Goal: Task Accomplishment & Management: Use online tool/utility

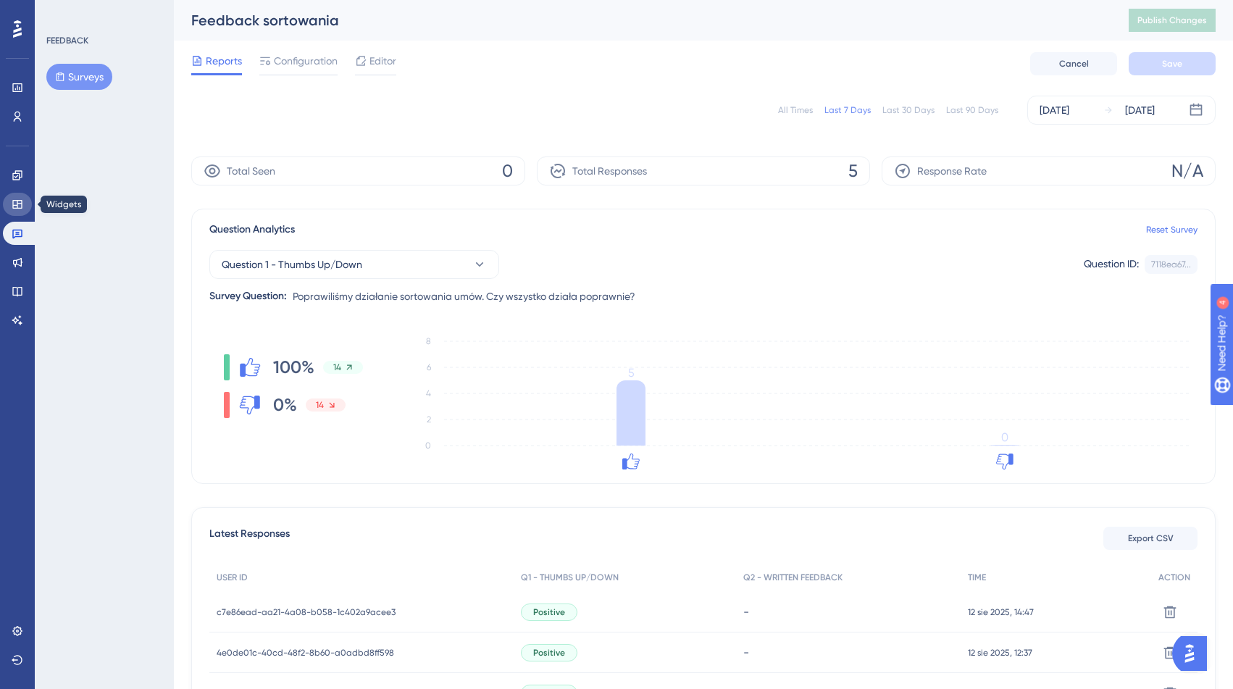
click at [15, 211] on link at bounding box center [17, 204] width 29 height 23
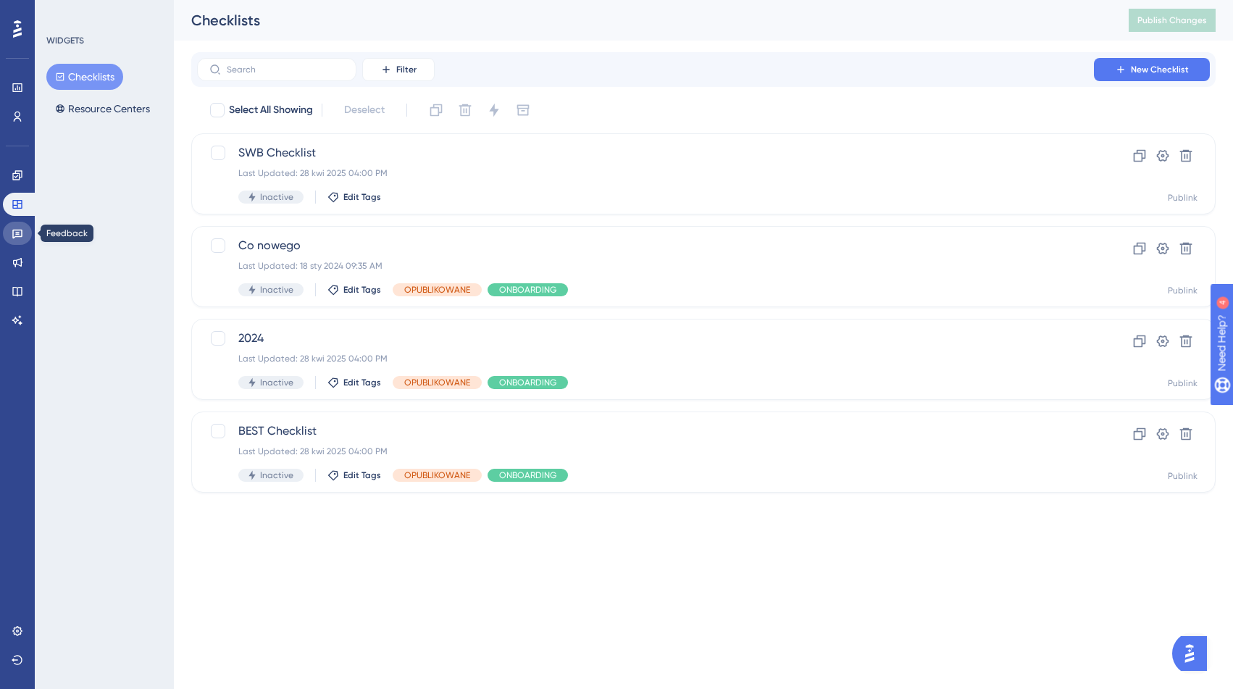
click at [13, 235] on icon at bounding box center [18, 233] width 12 height 12
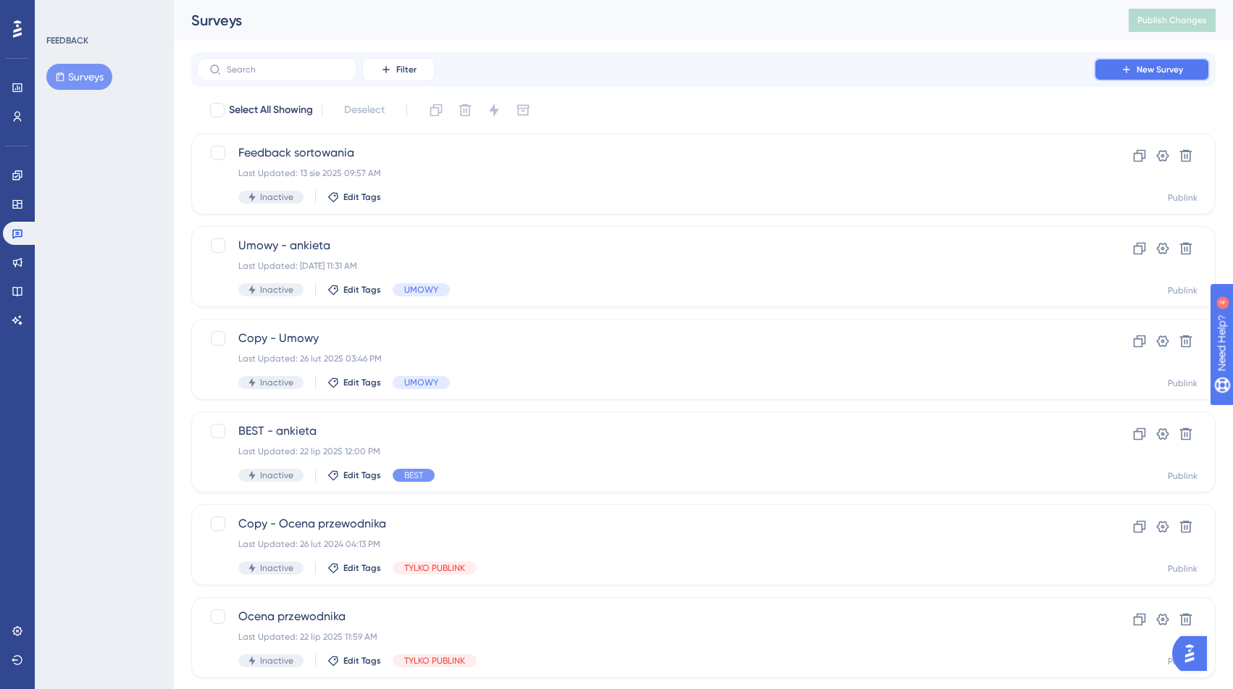
click at [1112, 63] on button "New Survey" at bounding box center [1152, 69] width 116 height 23
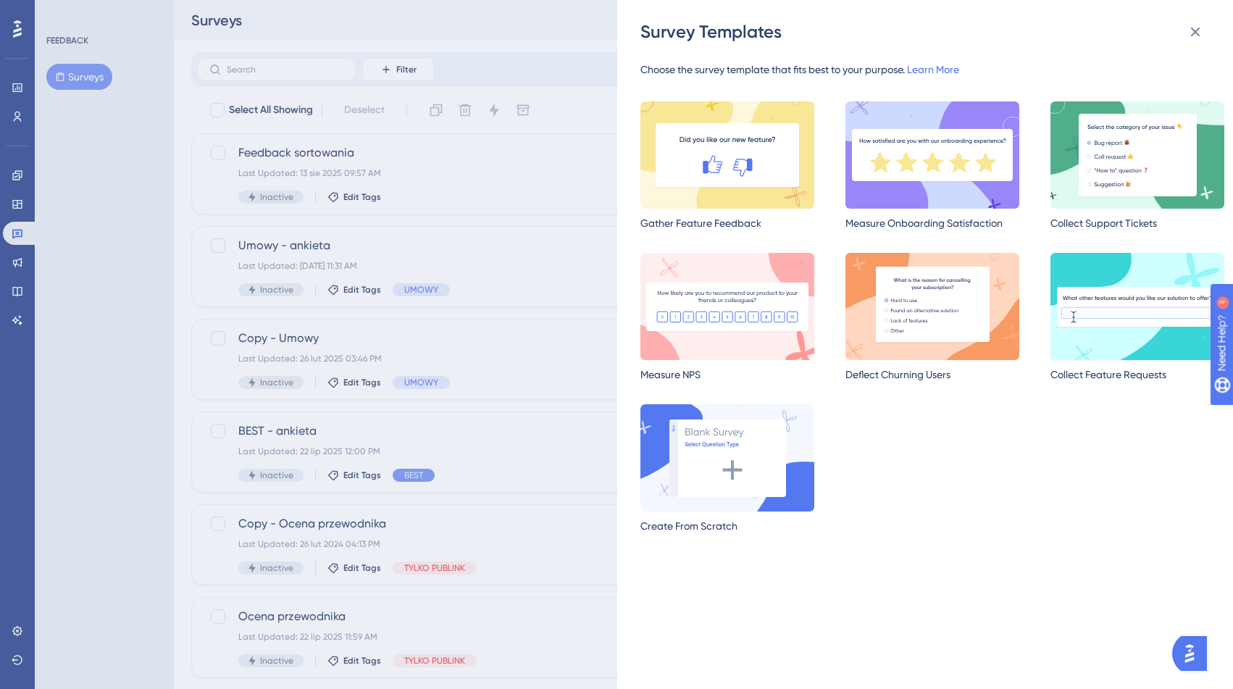
click at [1060, 335] on img at bounding box center [1137, 306] width 174 height 107
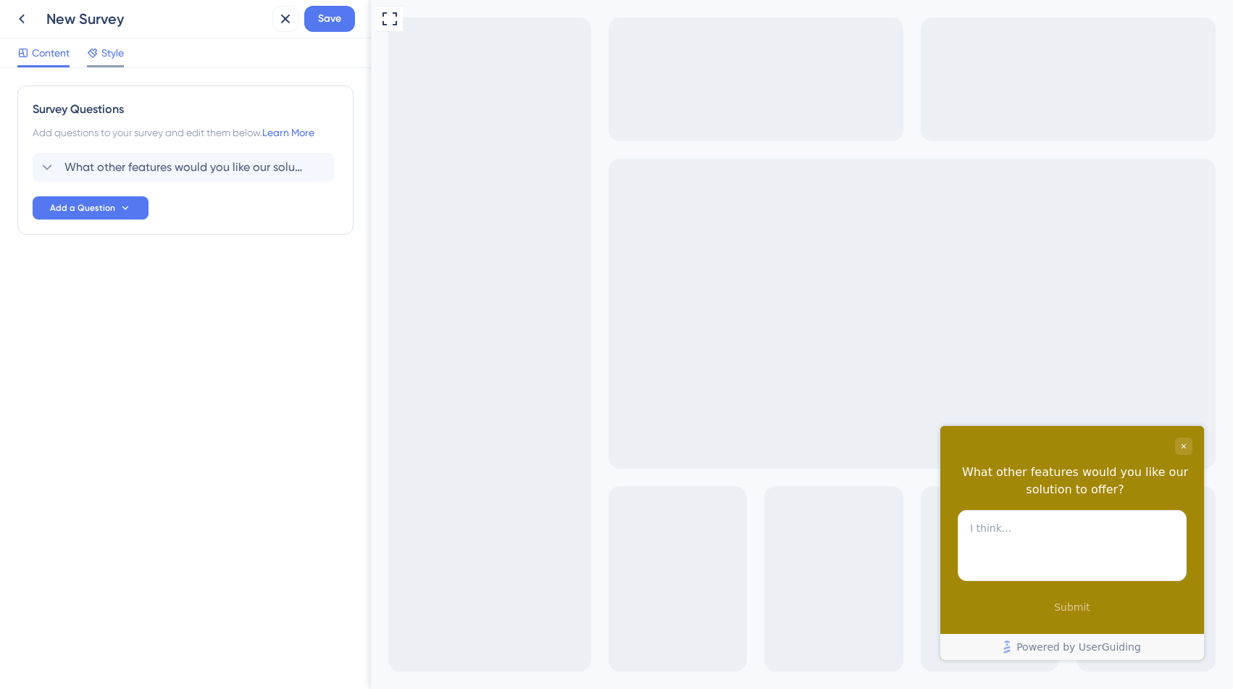
click at [101, 53] on div "Style" at bounding box center [105, 52] width 37 height 17
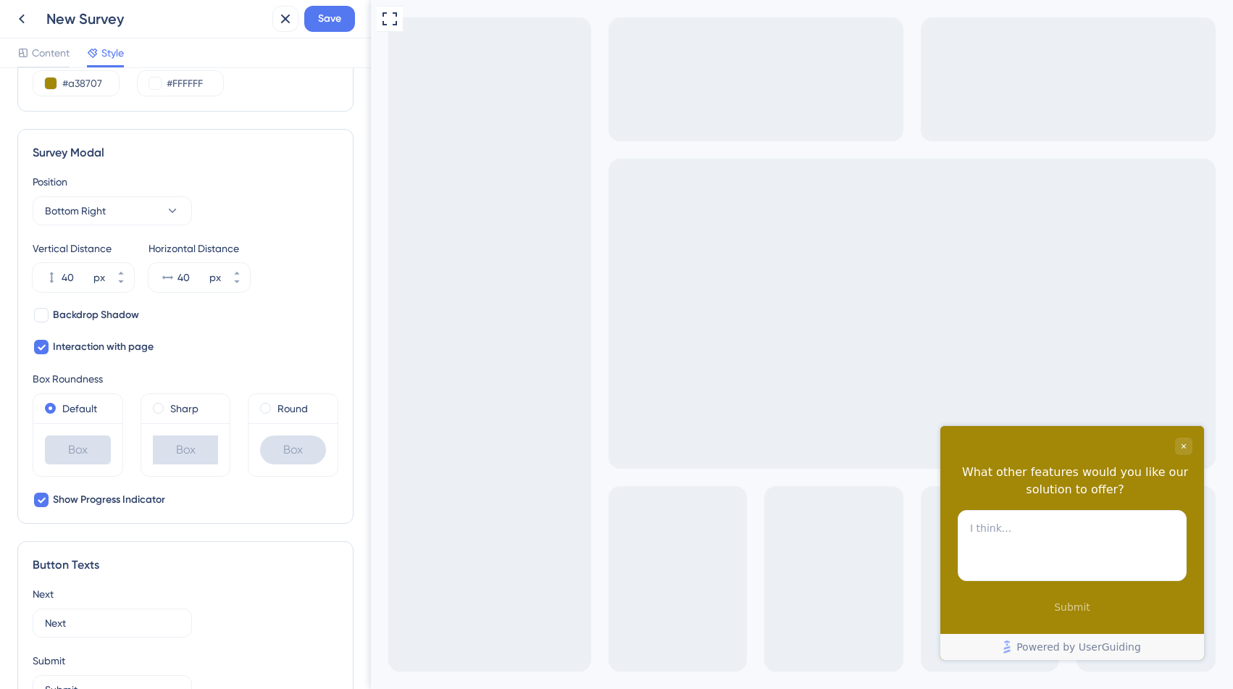
scroll to position [397, 0]
click at [91, 203] on span "Bottom Right" at bounding box center [75, 211] width 61 height 17
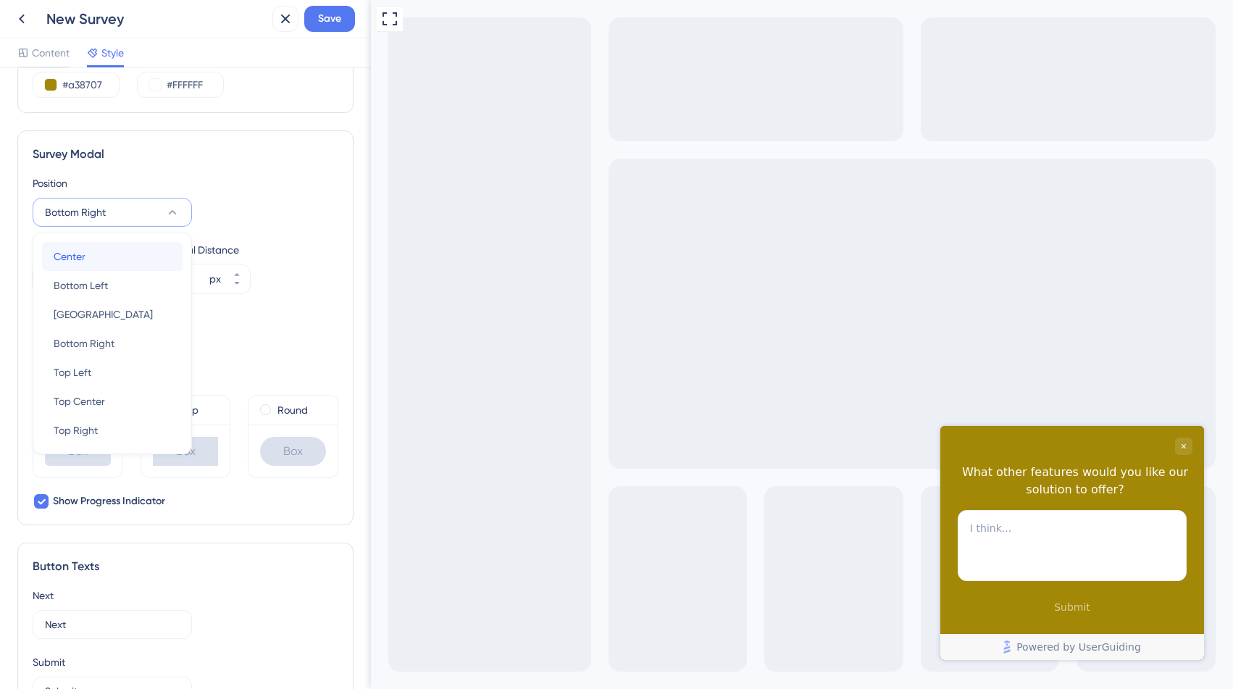
click at [93, 260] on div "Center Center" at bounding box center [112, 256] width 117 height 29
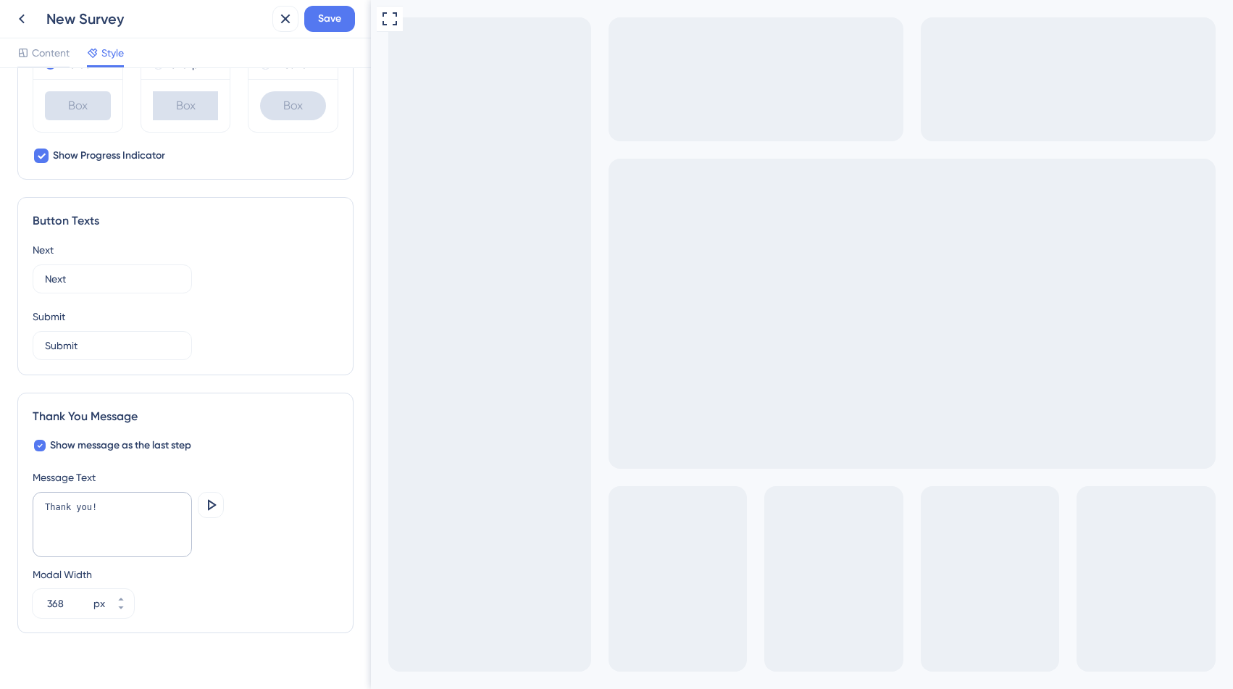
scroll to position [762, 0]
